Goal: Task Accomplishment & Management: Manage account settings

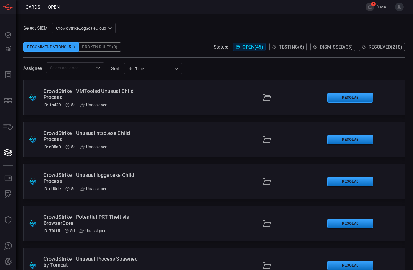
click at [381, 8] on span "[EMAIL_ADDRESS][DOMAIN_NAME]" at bounding box center [385, 7] width 16 height 5
click at [397, 8] on icon at bounding box center [399, 6] width 5 height 5
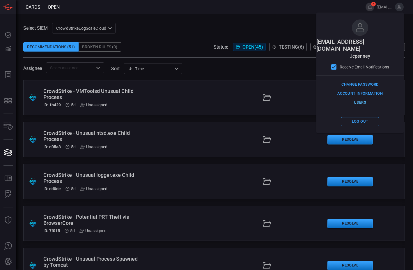
click at [360, 98] on button "Users" at bounding box center [360, 102] width 38 height 9
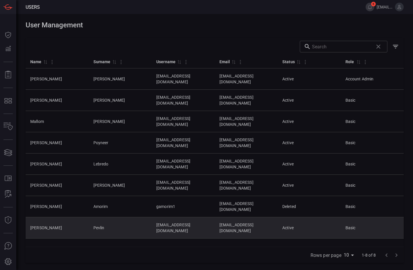
click at [249, 217] on td "[EMAIL_ADDRESS][DOMAIN_NAME]" at bounding box center [246, 227] width 63 height 21
click at [51, 217] on td "[PERSON_NAME]" at bounding box center [57, 227] width 63 height 21
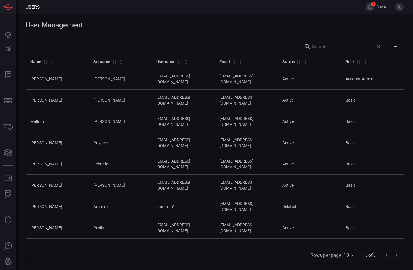
click at [24, 184] on div "User Management Drop to group by ​ Name 0 Surname 0 Username 0 Email 0 Status 0…" at bounding box center [214, 142] width 397 height 256
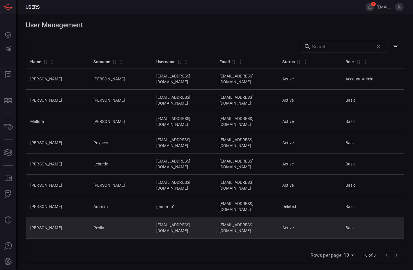
click at [34, 217] on td "[PERSON_NAME]" at bounding box center [57, 227] width 63 height 21
drag, startPoint x: 184, startPoint y: 183, endPoint x: 195, endPoint y: 184, distance: 11.1
click at [191, 217] on td "[EMAIL_ADDRESS][DOMAIN_NAME]" at bounding box center [183, 227] width 63 height 21
click at [265, 217] on td "[EMAIL_ADDRESS][DOMAIN_NAME]" at bounding box center [246, 227] width 63 height 21
click at [306, 217] on td "Active" at bounding box center [309, 227] width 63 height 21
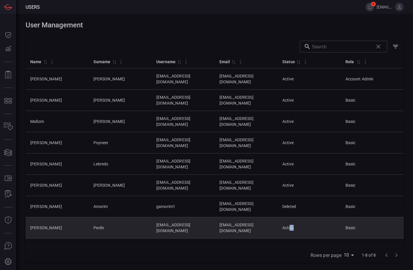
drag, startPoint x: 327, startPoint y: 182, endPoint x: 341, endPoint y: 182, distance: 14.6
click at [340, 217] on td "Active" at bounding box center [309, 227] width 63 height 21
click at [360, 217] on td "Basic" at bounding box center [372, 227] width 63 height 21
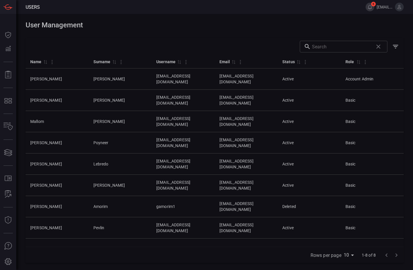
click at [374, 6] on span "6" at bounding box center [373, 4] width 5 height 5
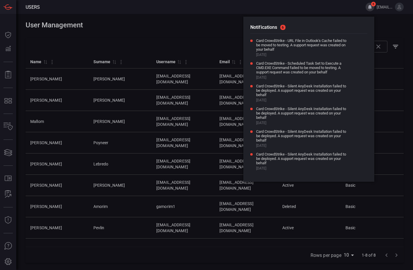
click at [237, 235] on div "Name 0 Surname 0 Username 0 Email 0 Status 0 Role 0 [PERSON_NAME] [EMAIL_ADDRES…" at bounding box center [215, 151] width 378 height 192
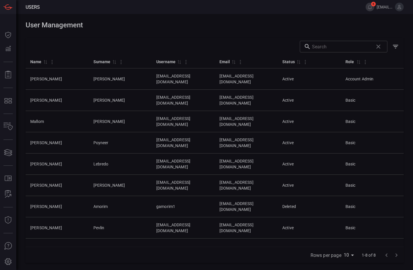
drag, startPoint x: 195, startPoint y: 204, endPoint x: 413, endPoint y: 204, distance: 217.3
click at [202, 203] on div "Name 0 Surname 0 Username 0 Email 0 Status 0 Role 0 [PERSON_NAME] [EMAIL_ADDRES…" at bounding box center [215, 151] width 378 height 192
click at [140, 221] on div "Name 0 Surname 0 Username 0 Email 0 Status 0 Role 0 [PERSON_NAME] [EMAIL_ADDRES…" at bounding box center [215, 151] width 378 height 192
